Goal: Task Accomplishment & Management: Complete application form

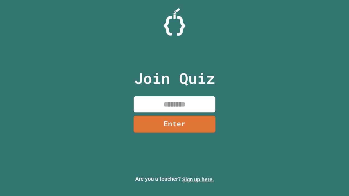
click at [198, 179] on link "Sign up here." at bounding box center [198, 179] width 32 height 7
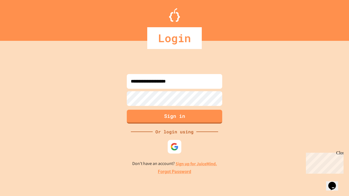
type input "**********"
